Goal: Task Accomplishment & Management: Use online tool/utility

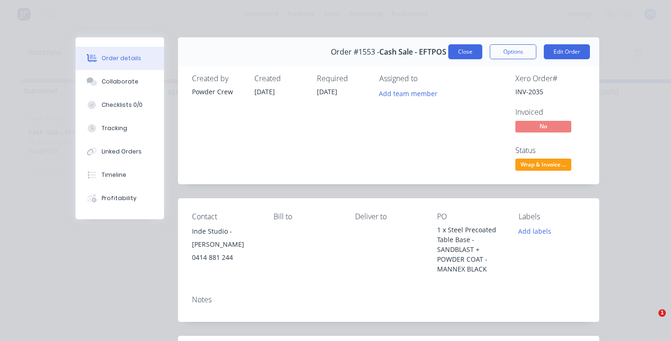
scroll to position [0, 1203]
click at [468, 51] on button "Close" at bounding box center [465, 51] width 34 height 15
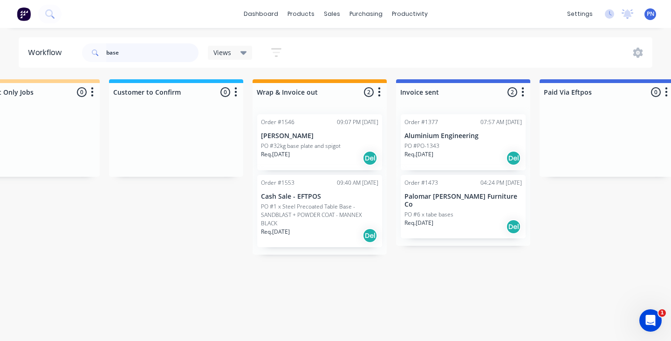
scroll to position [0, 0]
type input "b"
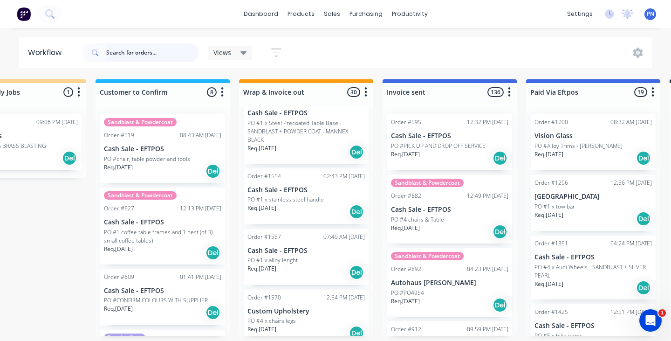
scroll to position [1667, 0]
click at [307, 317] on div "PO #4 x chairs legs" at bounding box center [305, 321] width 117 height 8
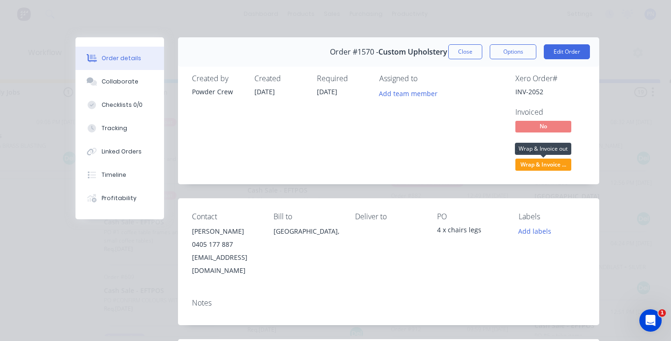
click at [544, 168] on span "Wrap & Invoice ..." at bounding box center [543, 164] width 56 height 12
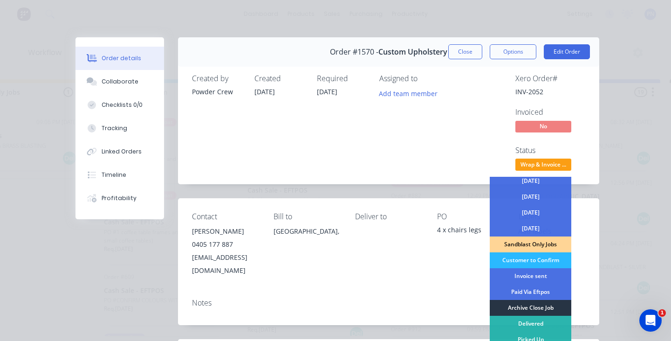
scroll to position [67, 0]
click at [523, 303] on div "Archive Close Job" at bounding box center [531, 308] width 82 height 16
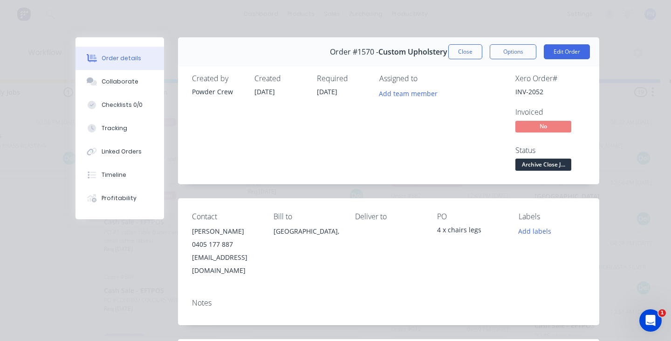
scroll to position [1613, 0]
click at [479, 55] on button "Close" at bounding box center [465, 51] width 34 height 15
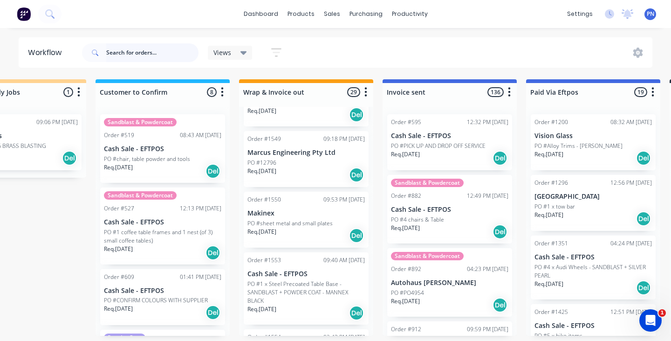
scroll to position [1506, 0]
click at [320, 227] on div "Req. [DATE] Del" at bounding box center [305, 235] width 117 height 16
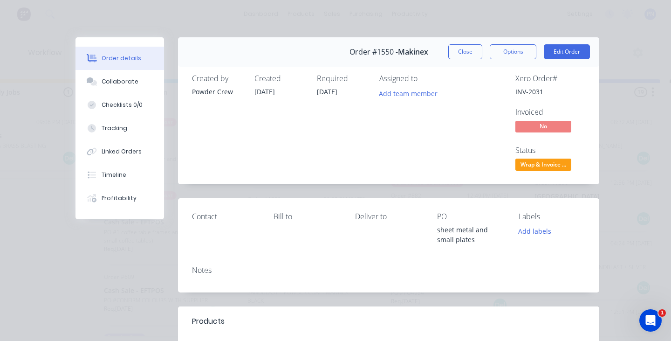
click at [540, 163] on span "Wrap & Invoice ..." at bounding box center [543, 164] width 56 height 12
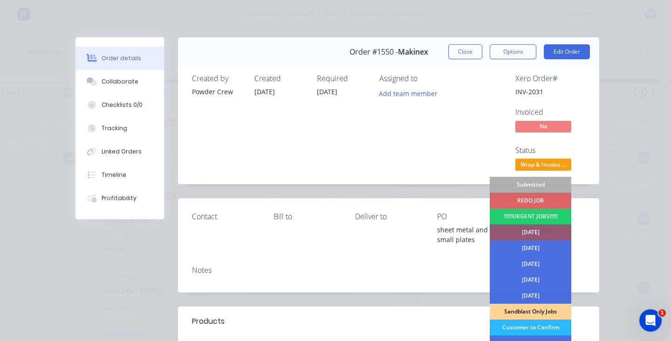
click at [544, 163] on span "Wrap & Invoice ..." at bounding box center [543, 164] width 56 height 12
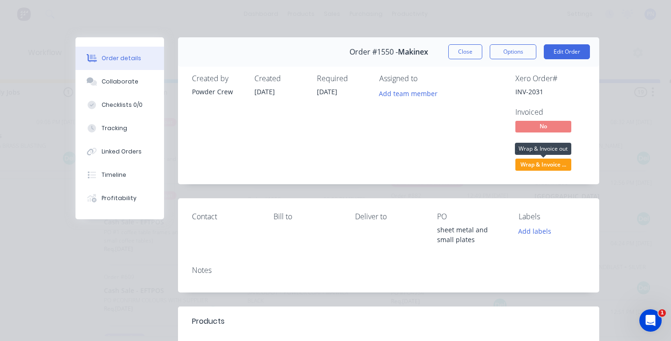
click at [544, 164] on span "Wrap & Invoice ..." at bounding box center [543, 164] width 56 height 12
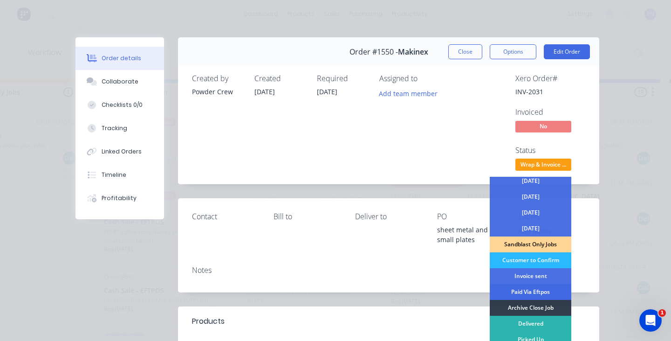
scroll to position [67, 0]
click at [531, 275] on div "Invoice sent" at bounding box center [531, 276] width 82 height 16
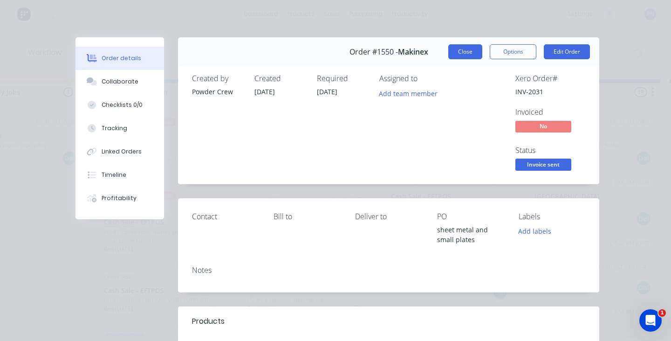
click at [474, 54] on button "Close" at bounding box center [465, 51] width 34 height 15
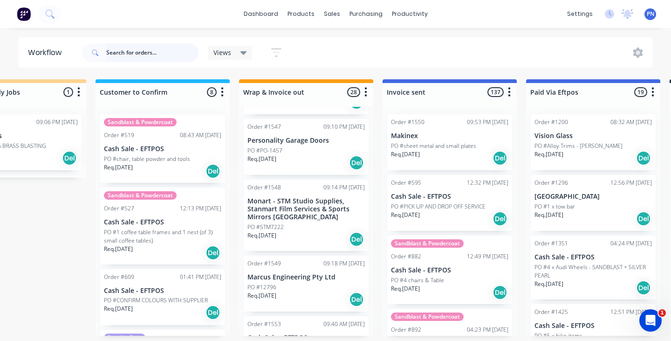
scroll to position [1381, 0]
click at [319, 232] on div "Req. [DATE] Del" at bounding box center [305, 240] width 117 height 16
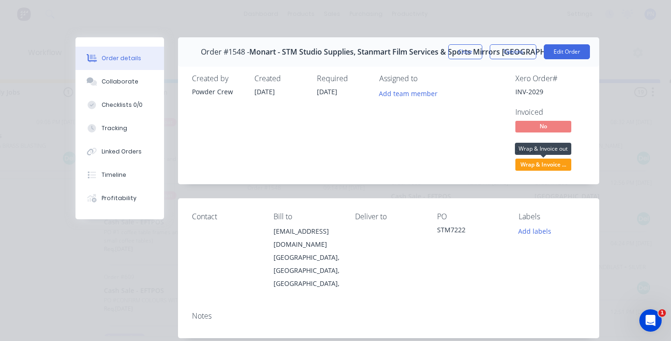
click at [554, 164] on span "Wrap & Invoice ..." at bounding box center [543, 164] width 56 height 12
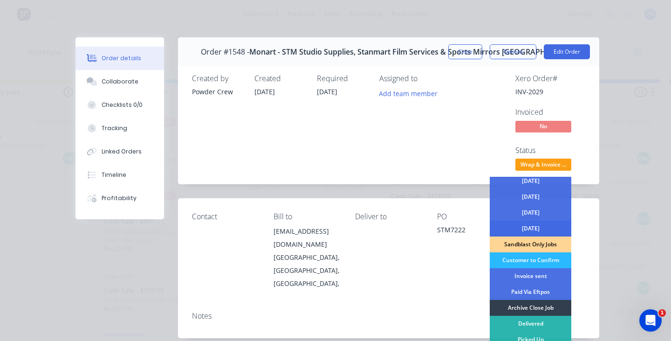
scroll to position [67, 0]
click at [534, 276] on div "Invoice sent" at bounding box center [531, 276] width 82 height 16
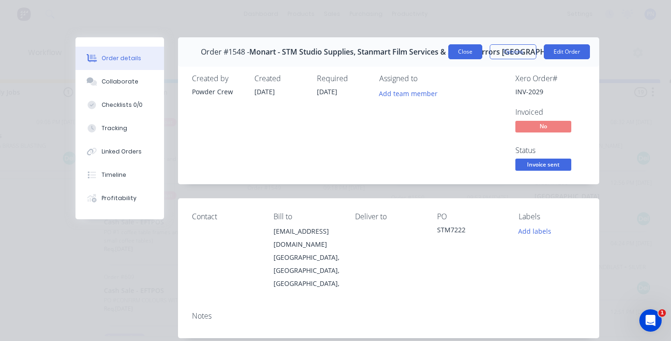
click at [465, 51] on button "Close" at bounding box center [465, 51] width 34 height 15
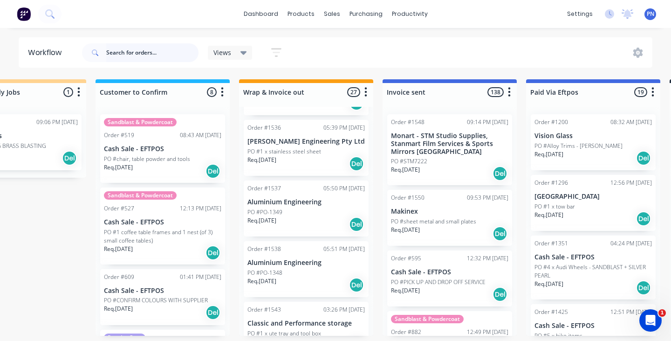
scroll to position [1087, 0]
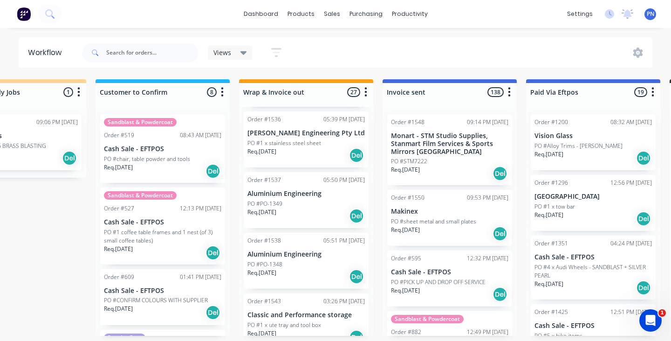
click at [300, 268] on div "Req. [DATE] Del" at bounding box center [305, 276] width 117 height 16
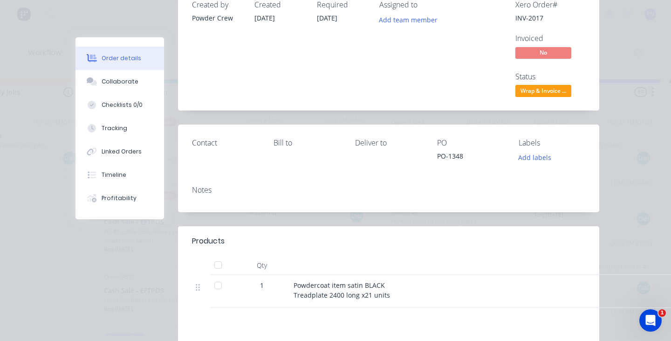
scroll to position [73, 0]
click at [553, 89] on span "Wrap & Invoice ..." at bounding box center [543, 92] width 56 height 12
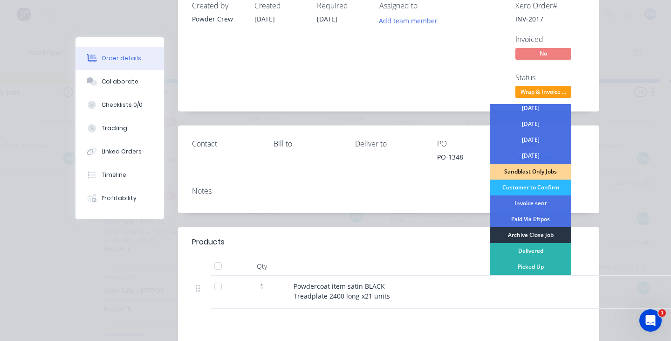
scroll to position [67, 0]
click at [539, 231] on div "Archive Close Job" at bounding box center [531, 235] width 82 height 16
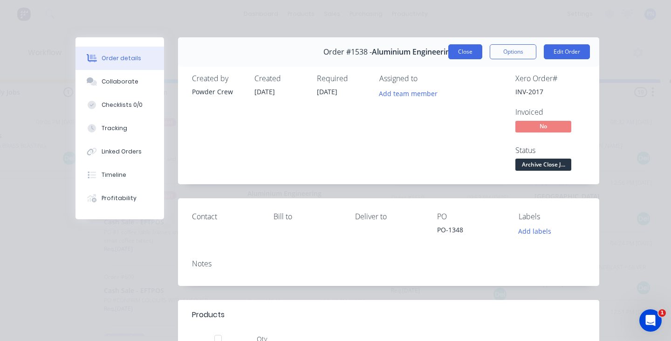
scroll to position [0, 0]
click at [473, 55] on button "Close" at bounding box center [465, 51] width 34 height 15
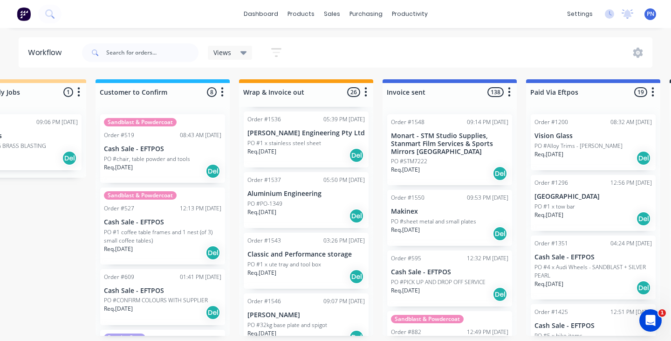
click at [316, 212] on div "Req. [DATE] Del" at bounding box center [305, 216] width 117 height 16
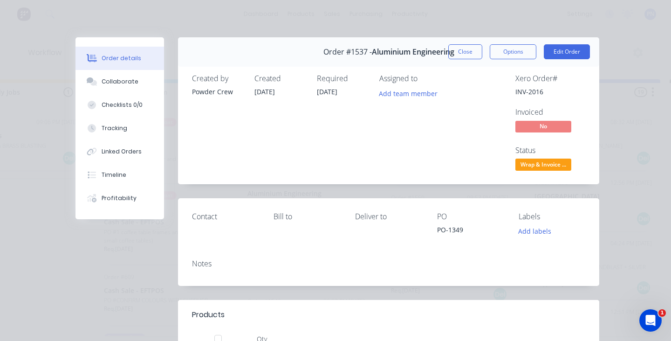
click at [535, 162] on span "Wrap & Invoice ..." at bounding box center [543, 164] width 56 height 12
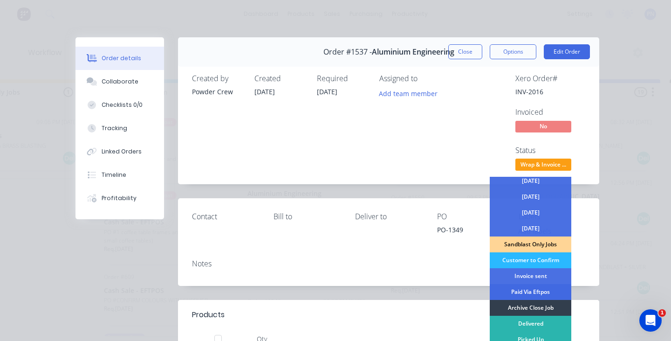
scroll to position [23, 0]
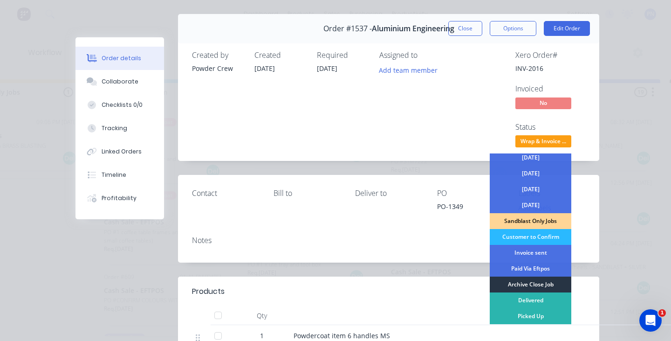
click at [534, 285] on div "Archive Close Job" at bounding box center [531, 284] width 82 height 16
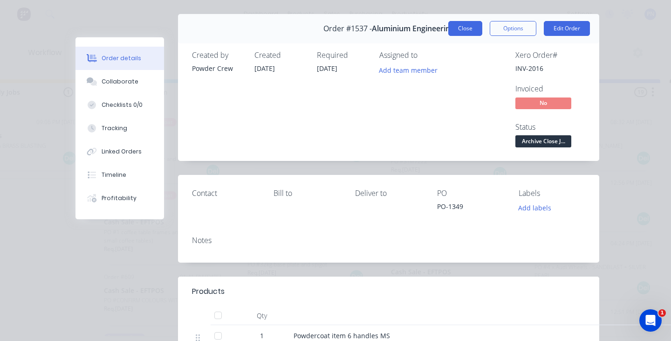
click at [463, 31] on button "Close" at bounding box center [465, 28] width 34 height 15
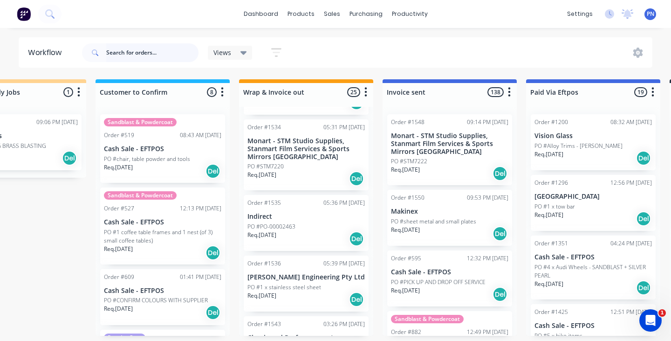
scroll to position [937, 0]
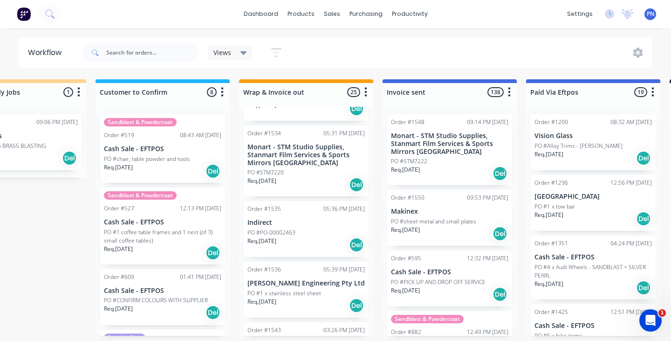
click at [323, 237] on div "Req. [DATE] Del" at bounding box center [305, 245] width 117 height 16
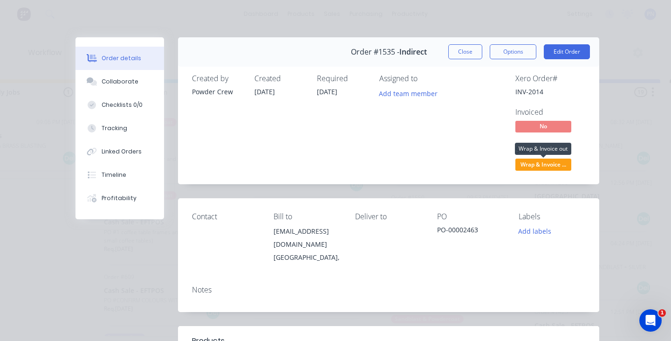
click at [543, 164] on span "Wrap & Invoice ..." at bounding box center [543, 164] width 56 height 12
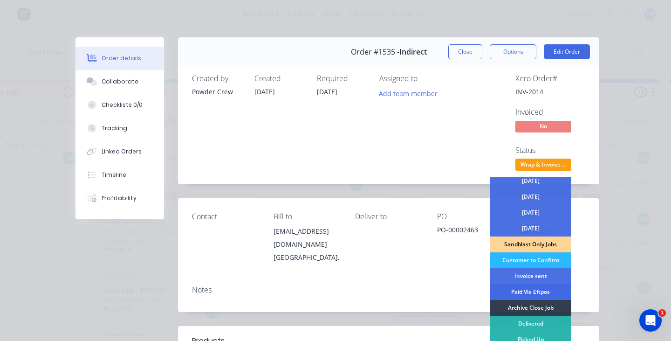
scroll to position [67, 0]
click at [529, 274] on div "Invoice sent" at bounding box center [531, 276] width 82 height 16
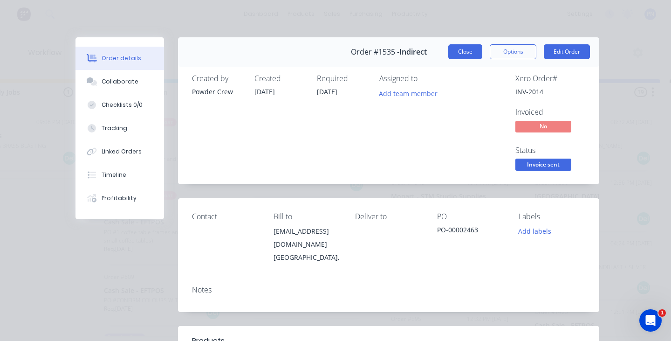
click at [470, 50] on button "Close" at bounding box center [465, 51] width 34 height 15
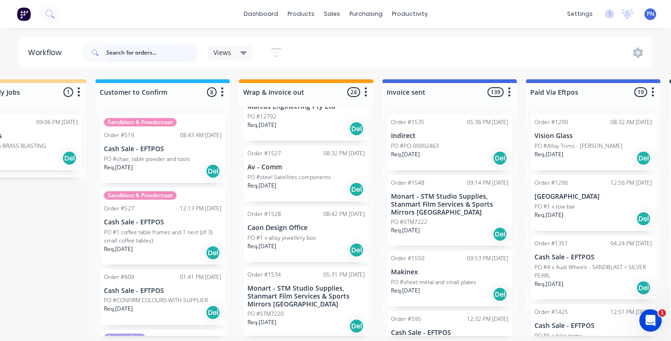
scroll to position [790, 0]
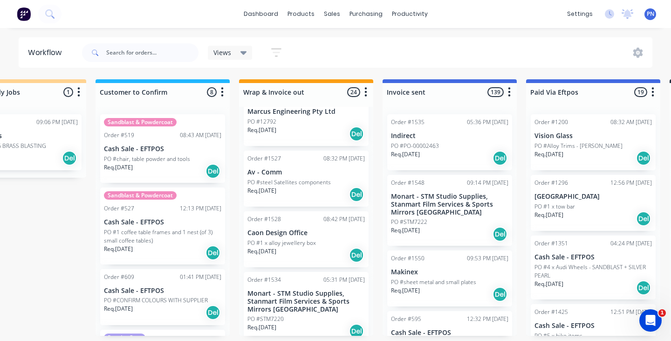
click at [316, 186] on div "Req. [DATE] Del" at bounding box center [305, 194] width 117 height 16
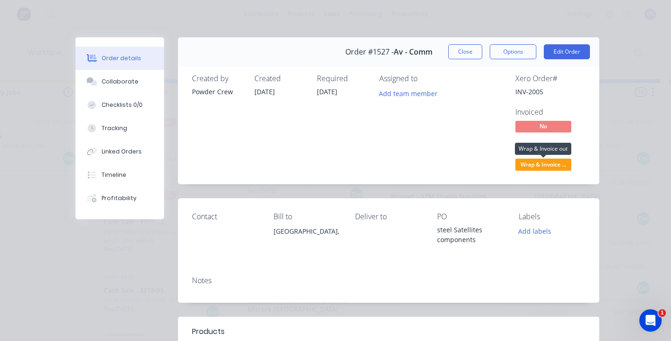
click at [526, 165] on span "Wrap & Invoice ..." at bounding box center [543, 164] width 56 height 12
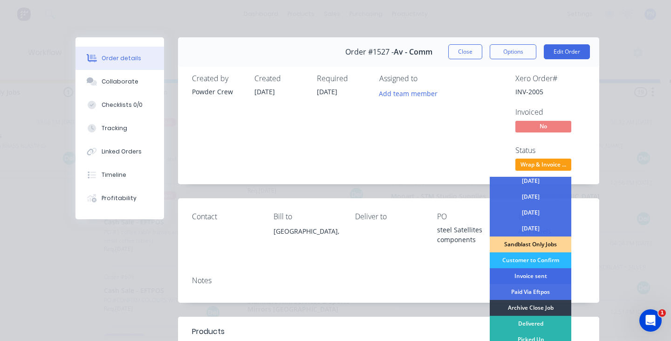
scroll to position [67, 0]
click at [518, 275] on div "Invoice sent" at bounding box center [531, 276] width 82 height 16
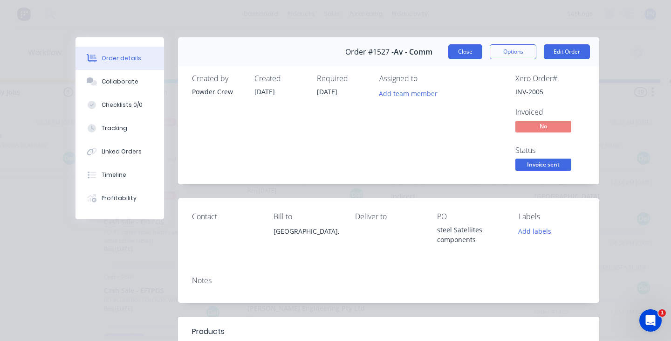
click at [472, 56] on button "Close" at bounding box center [465, 51] width 34 height 15
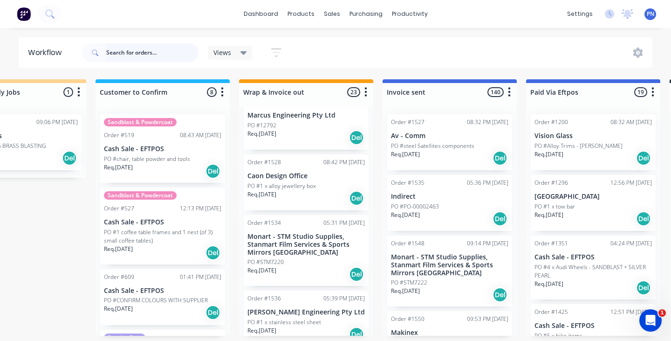
scroll to position [787, 0]
click at [307, 267] on div "Req. [DATE] Del" at bounding box center [305, 273] width 117 height 16
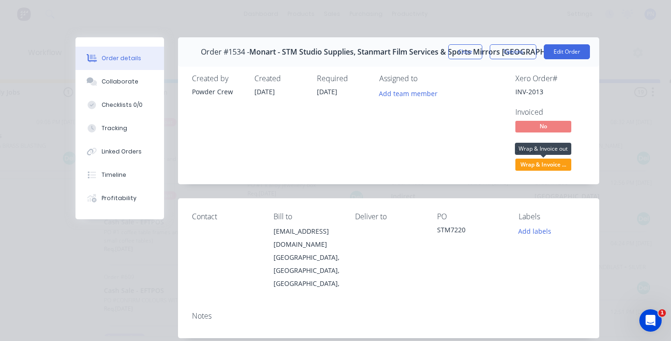
click at [553, 165] on span "Wrap & Invoice ..." at bounding box center [543, 164] width 56 height 12
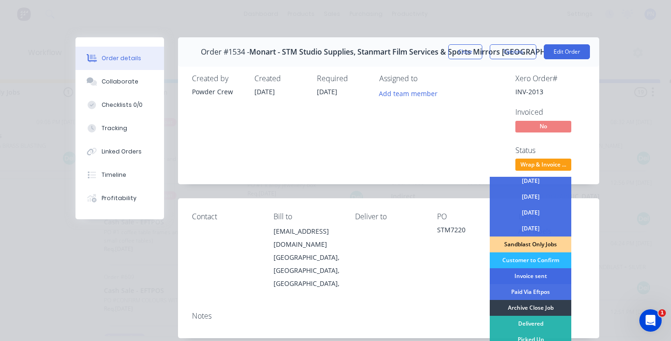
scroll to position [67, 0]
click at [531, 275] on div "Invoice sent" at bounding box center [531, 276] width 82 height 16
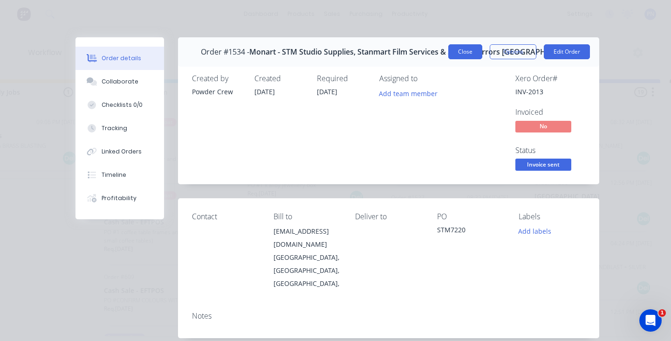
click at [471, 51] on button "Close" at bounding box center [465, 51] width 34 height 15
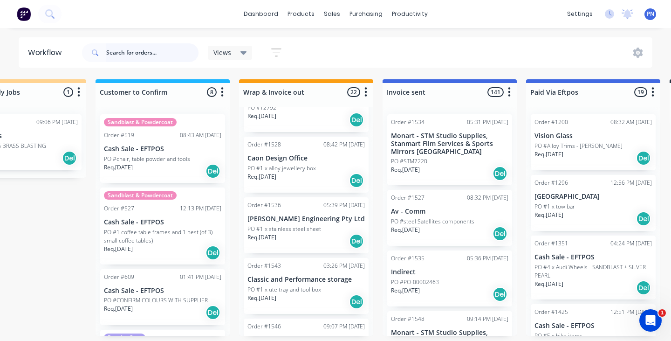
scroll to position [805, 0]
click at [328, 233] on div "Req. [DATE] Del" at bounding box center [305, 241] width 117 height 16
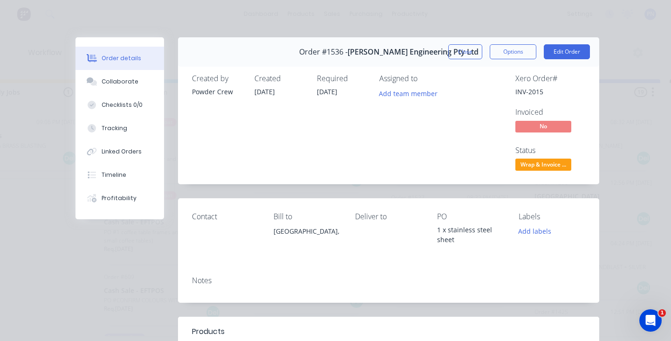
scroll to position [236, 0]
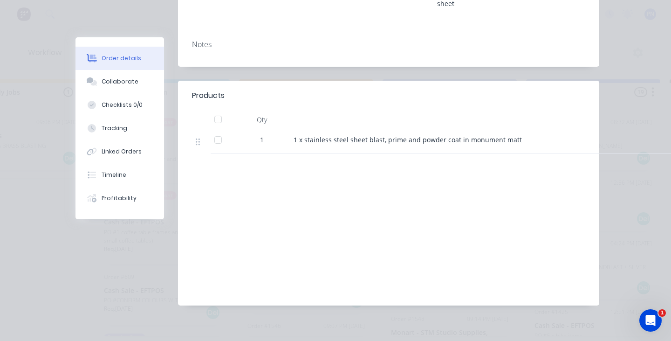
click at [481, 140] on span "1 x stainless steel sheet blast, prime and powder coat in monument matt" at bounding box center [408, 139] width 228 height 9
copy div "1 x stainless steel sheet blast, prime and powder coat in monument matt"
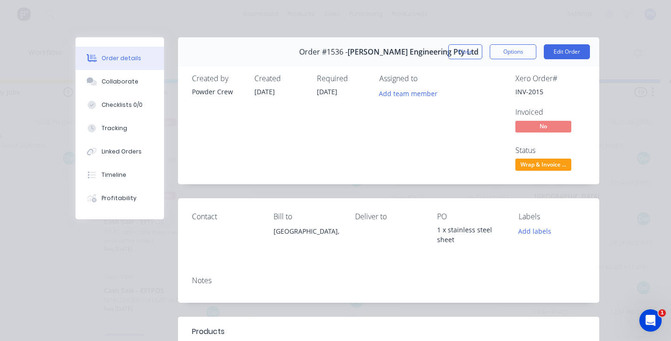
scroll to position [0, 0]
click at [530, 162] on span "Wrap & Invoice ..." at bounding box center [543, 164] width 56 height 12
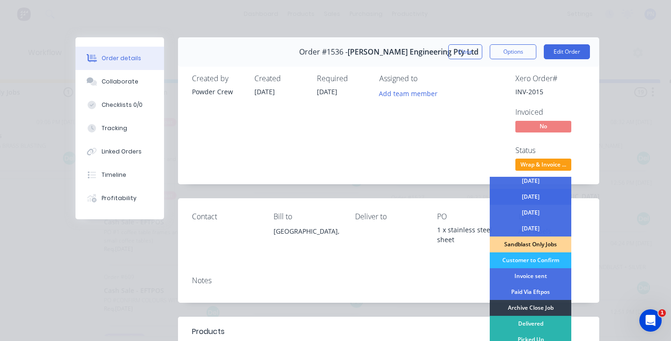
scroll to position [67, 0]
click at [521, 275] on div "Invoice sent" at bounding box center [531, 276] width 82 height 16
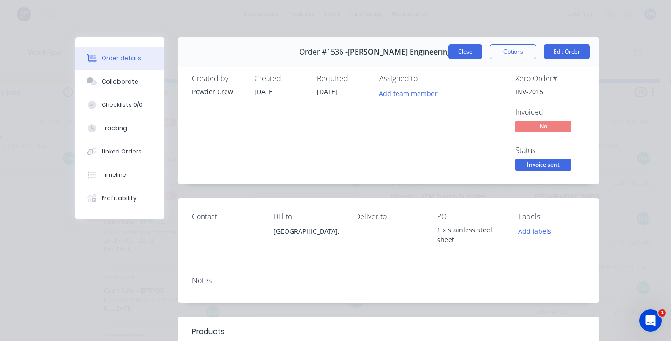
click at [466, 53] on button "Close" at bounding box center [465, 51] width 34 height 15
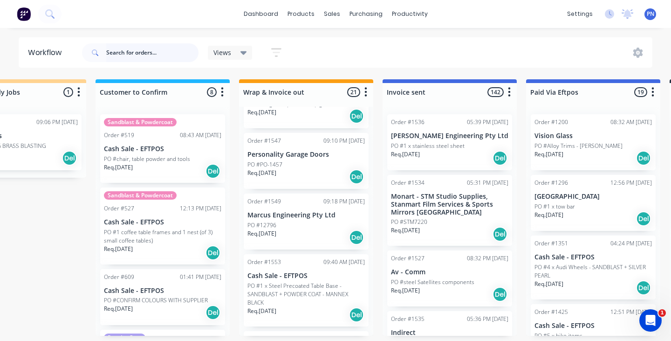
scroll to position [962, 0]
